Goal: Navigation & Orientation: Find specific page/section

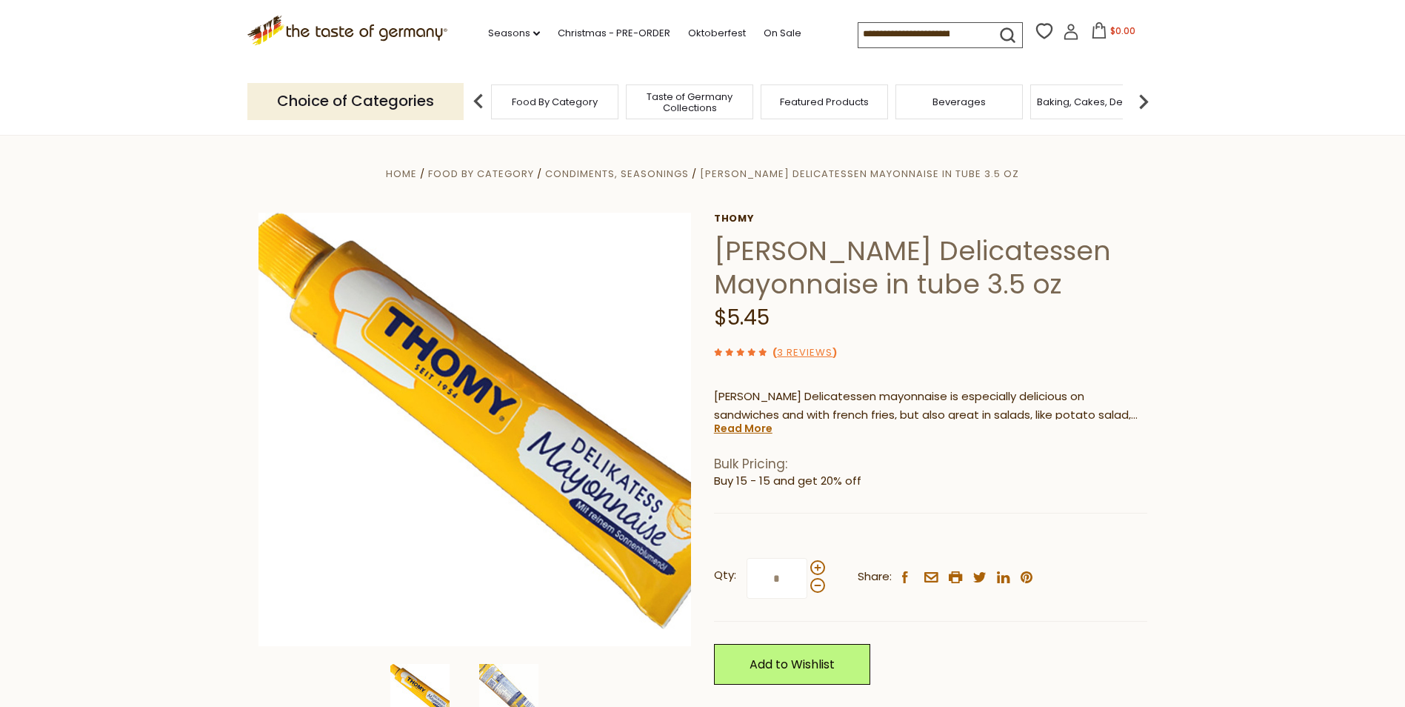
drag, startPoint x: 0, startPoint y: 0, endPoint x: 599, endPoint y: 108, distance: 608.2
click at [599, 108] on div "Food By Category" at bounding box center [554, 101] width 127 height 35
click at [544, 96] on span "Food By Category" at bounding box center [547, 101] width 86 height 11
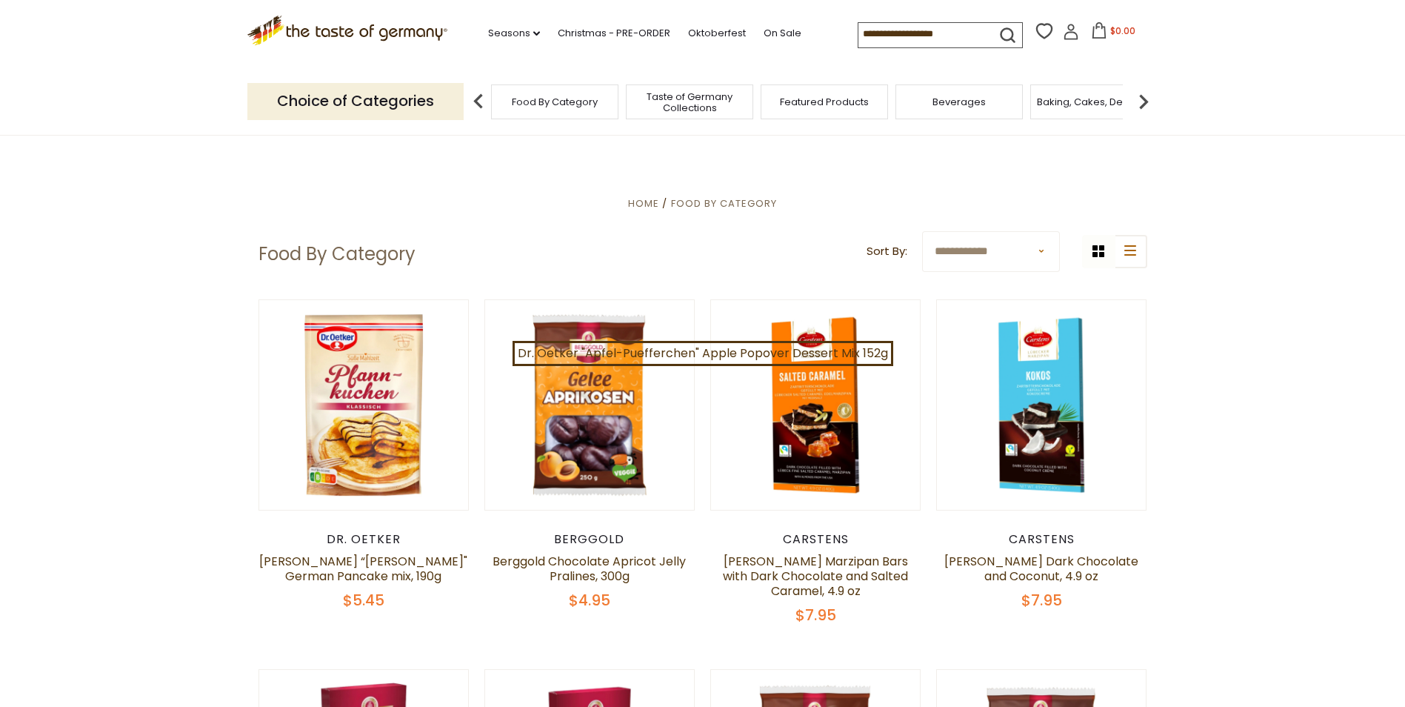
click at [510, 107] on div "Food By Category" at bounding box center [554, 101] width 127 height 35
click at [393, 110] on p "Choice of Categories" at bounding box center [355, 101] width 216 height 36
click at [568, 98] on span "Food By Category" at bounding box center [555, 101] width 86 height 11
click at [353, 103] on p "Choice of Categories" at bounding box center [355, 101] width 216 height 36
click at [393, 27] on icon ".st0{fill:#EDD300;} .st1{fill:#D33E21;}" at bounding box center [347, 31] width 201 height 30
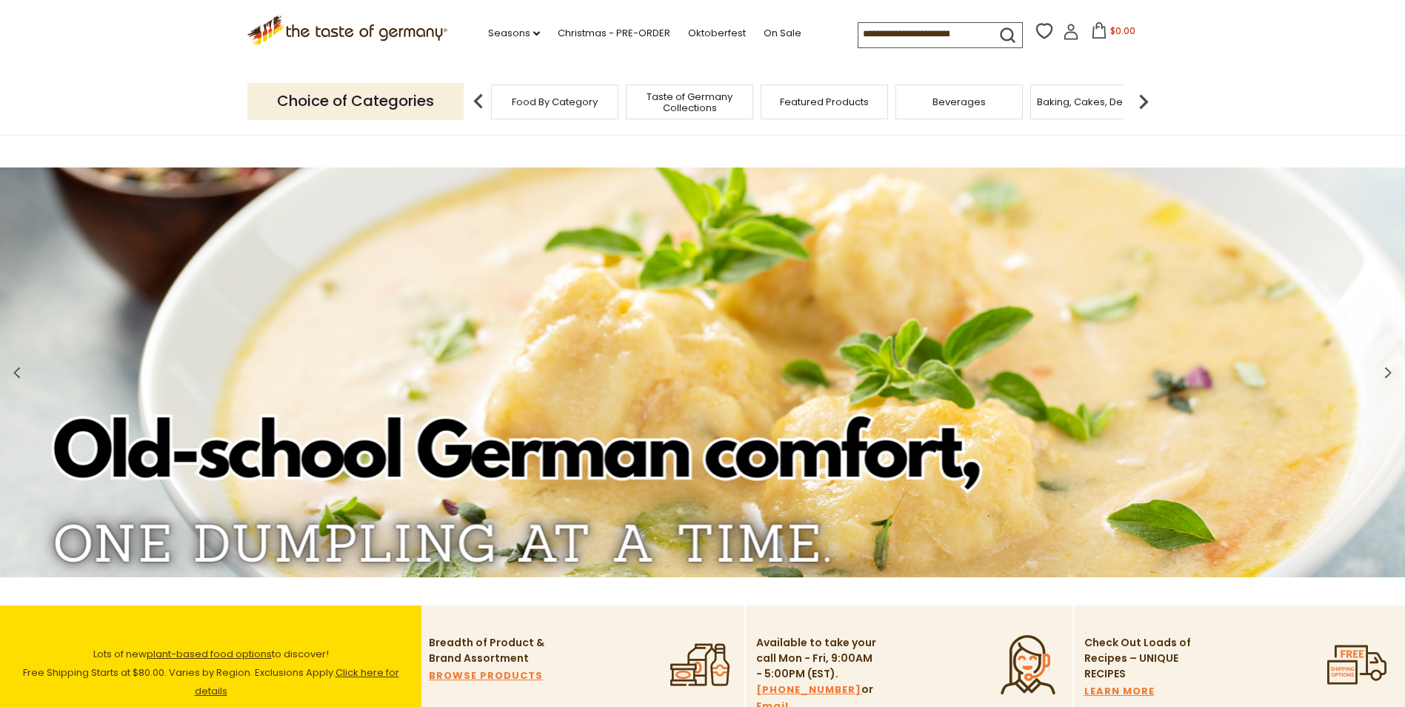
click at [810, 104] on span "Featured Products" at bounding box center [824, 101] width 89 height 11
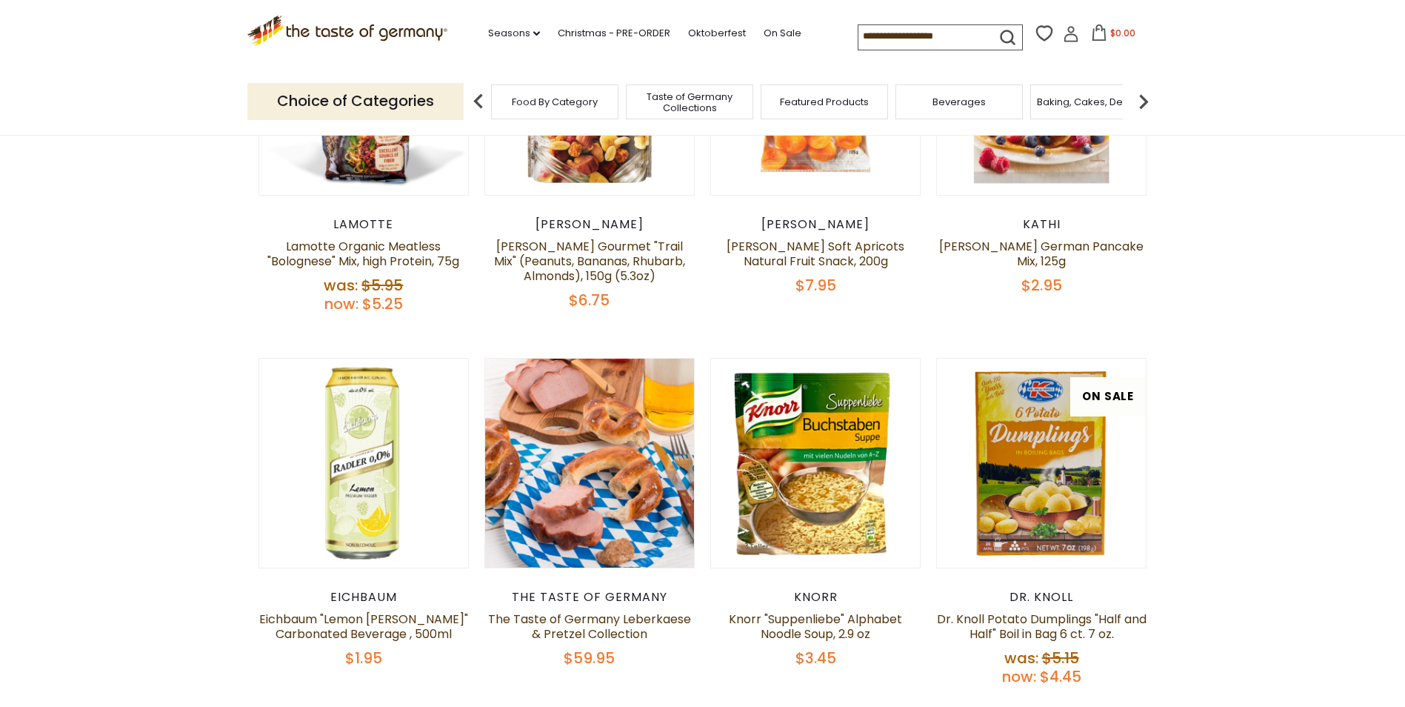
scroll to position [519, 0]
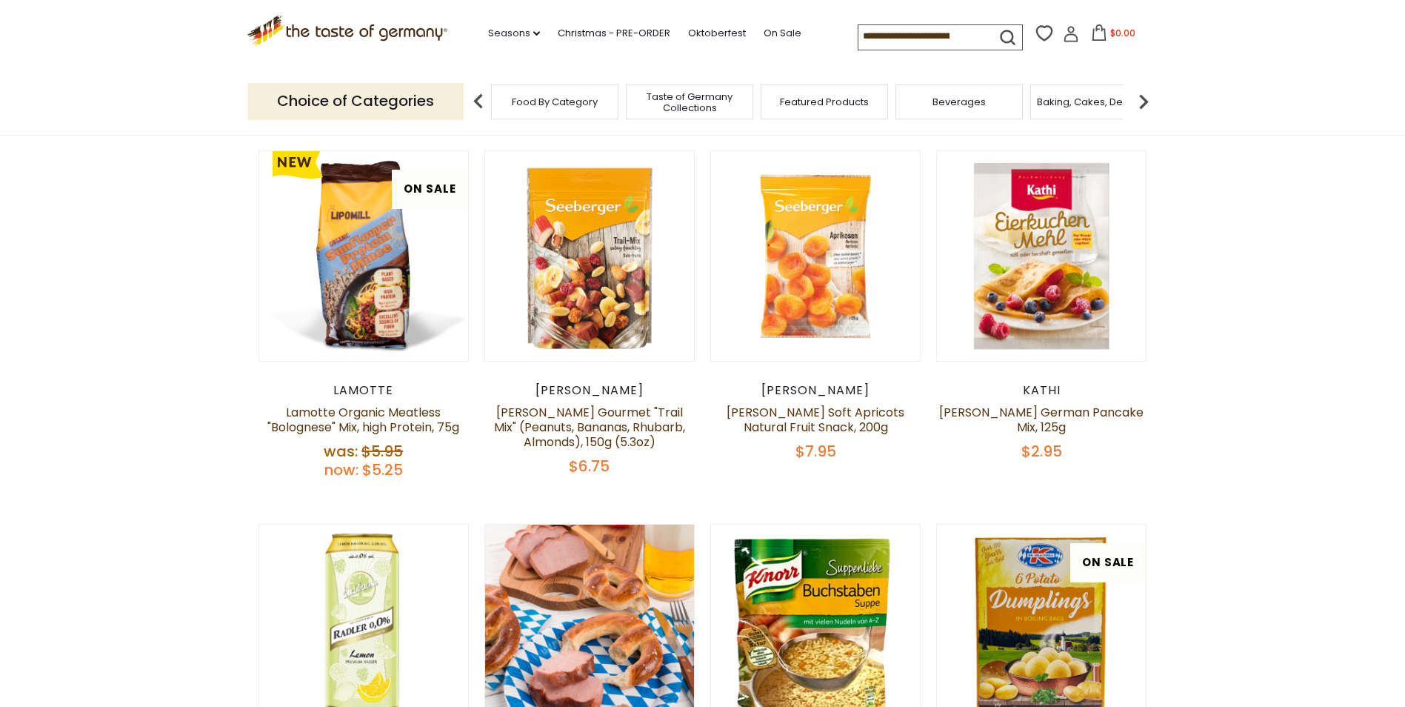
click at [1141, 102] on img at bounding box center [1144, 102] width 30 height 30
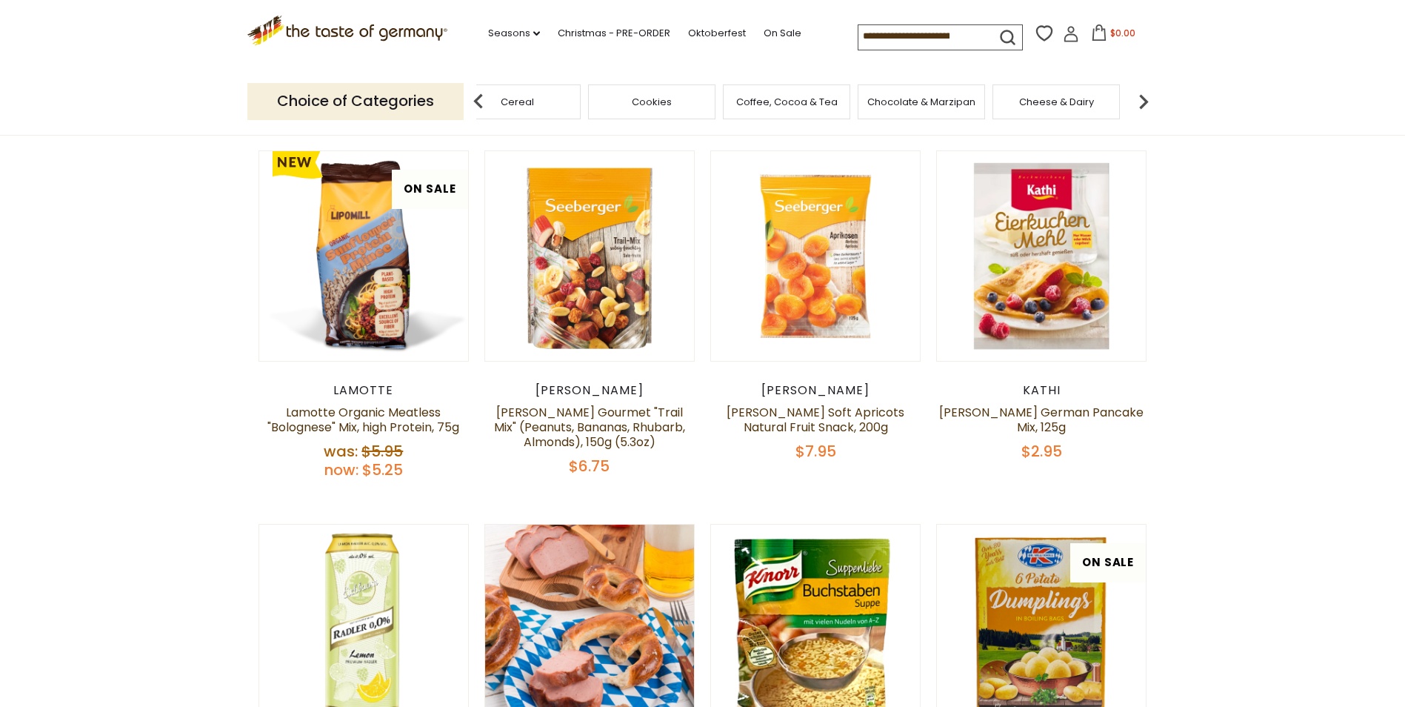
click at [1141, 102] on img at bounding box center [1144, 102] width 30 height 30
click at [996, 94] on span "Condiments, Seasonings" at bounding box center [995, 102] width 119 height 22
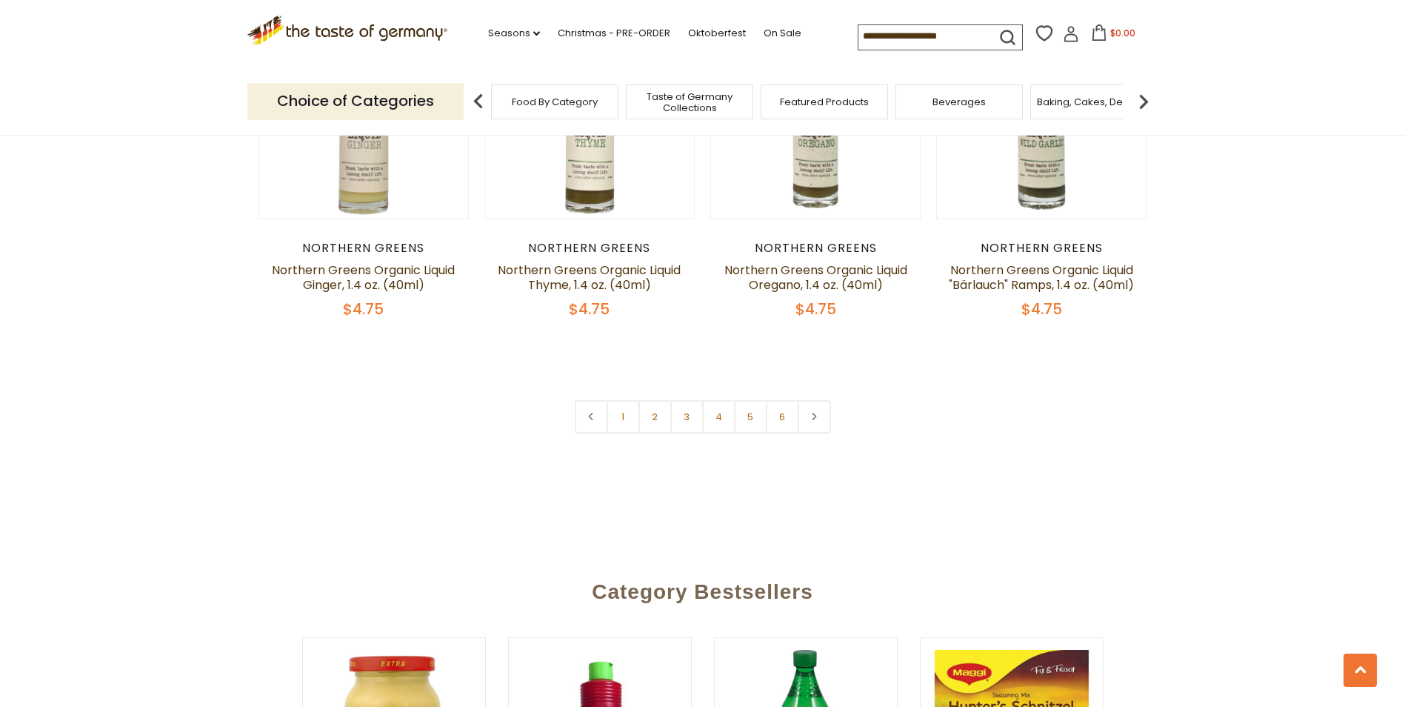
scroll to position [3581, 0]
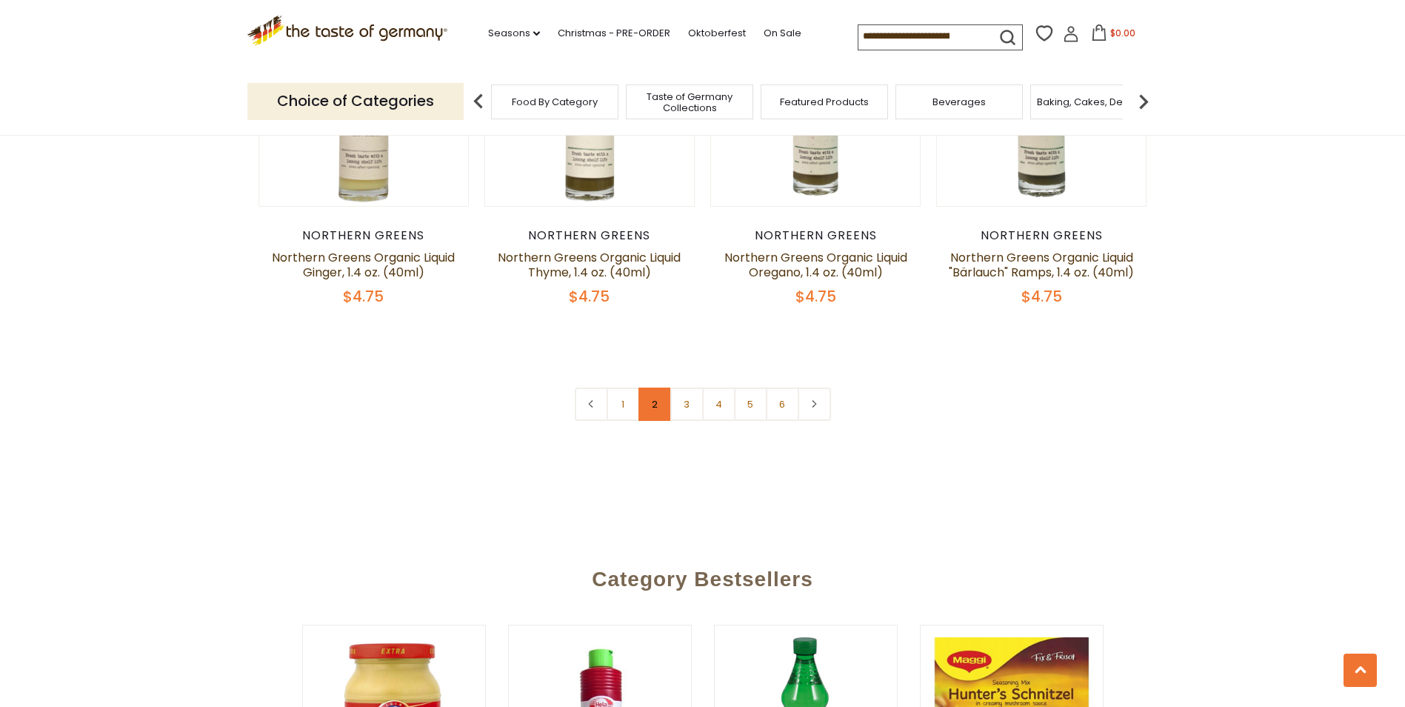
click at [654, 387] on link "2" at bounding box center [655, 403] width 33 height 33
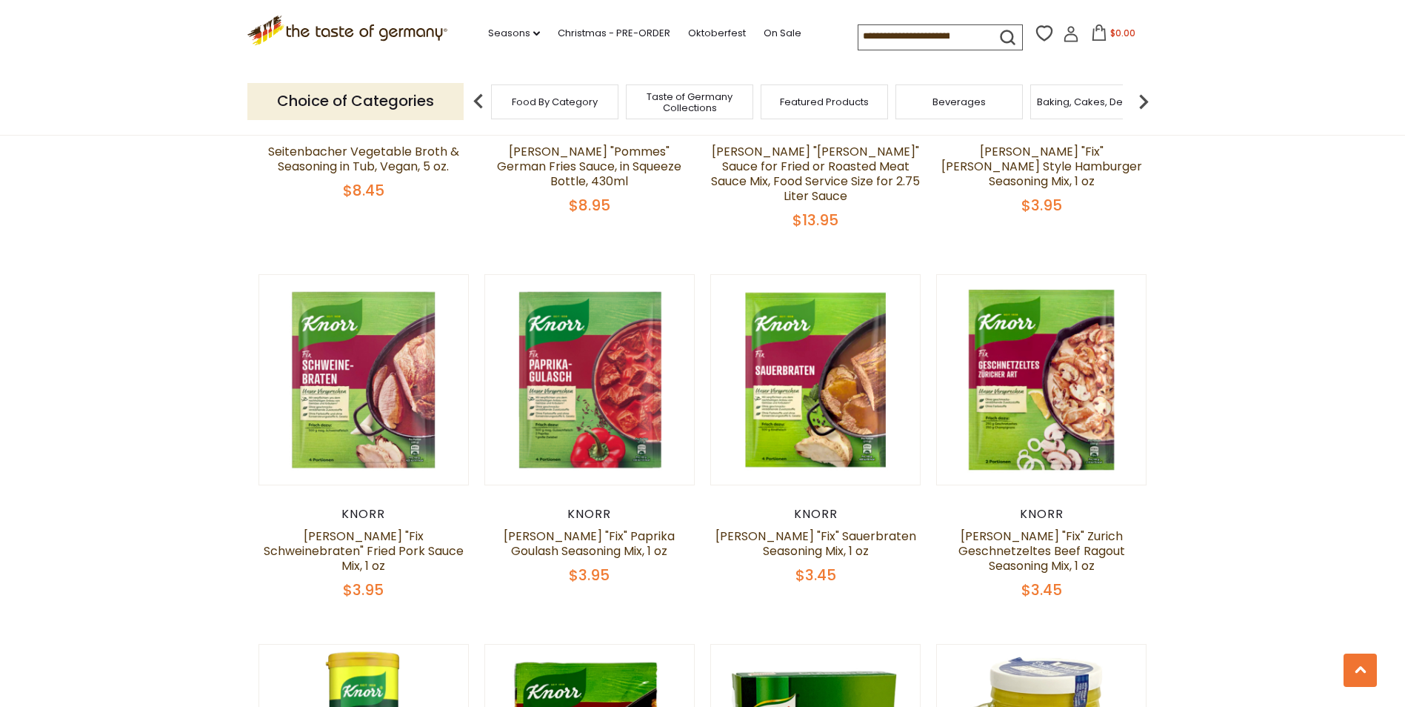
scroll to position [3027, 0]
